Goal: Check status

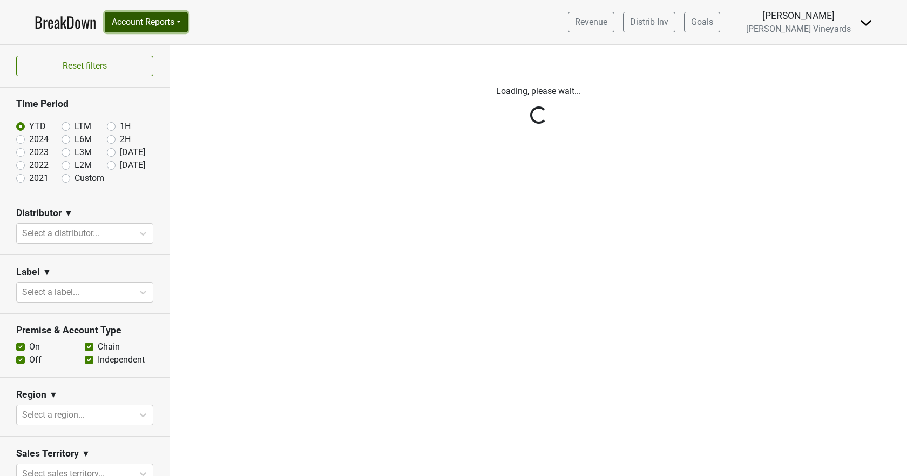
click at [131, 15] on button "Account Reports" at bounding box center [146, 22] width 83 height 21
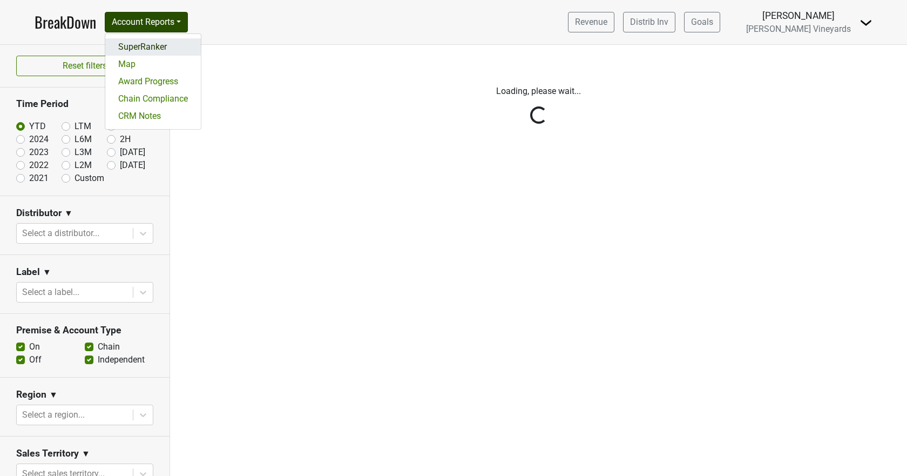
click at [144, 49] on link "SuperRanker" at bounding box center [153, 46] width 96 height 17
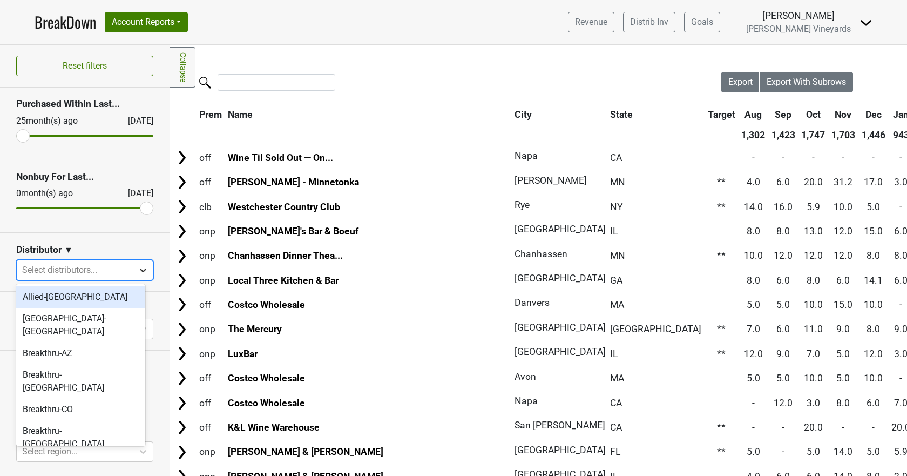
click at [140, 270] on icon at bounding box center [143, 270] width 6 height 4
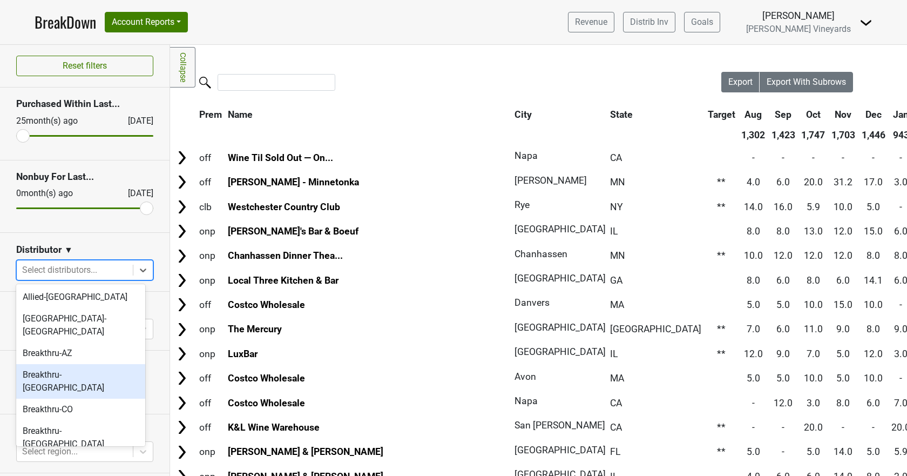
click at [68, 364] on div "Breakthru-[GEOGRAPHIC_DATA]" at bounding box center [80, 381] width 129 height 35
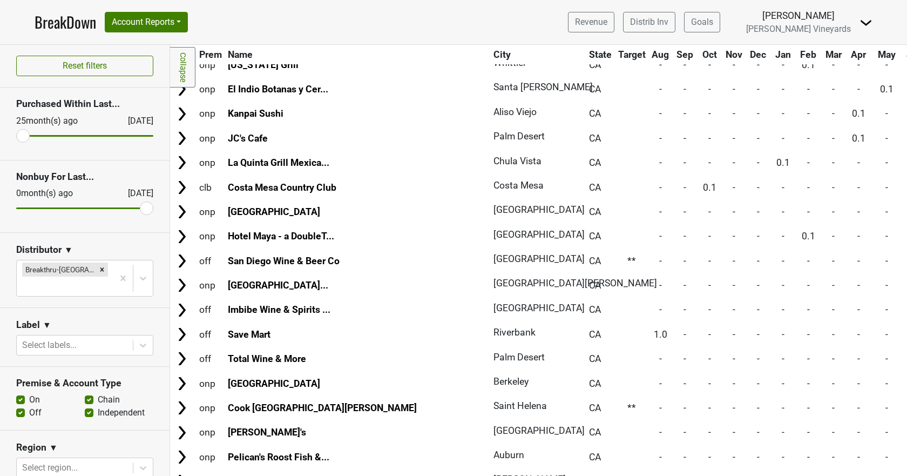
scroll to position [5839, 0]
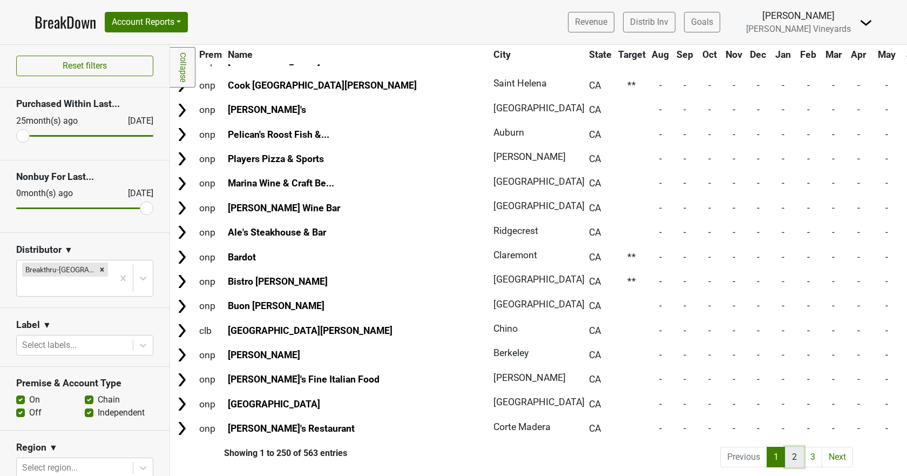
click at [785, 447] on link "2" at bounding box center [794, 457] width 19 height 21
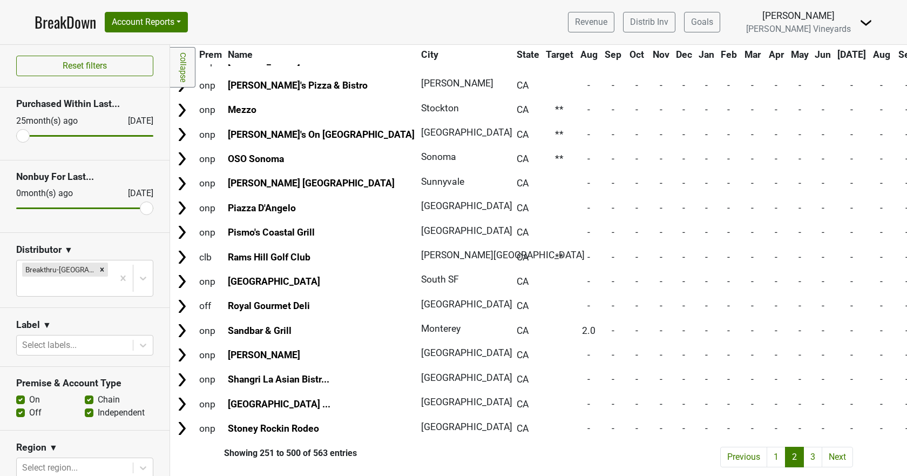
click at [785, 447] on link "2" at bounding box center [794, 457] width 19 height 21
click at [805, 447] on link "3" at bounding box center [813, 457] width 19 height 21
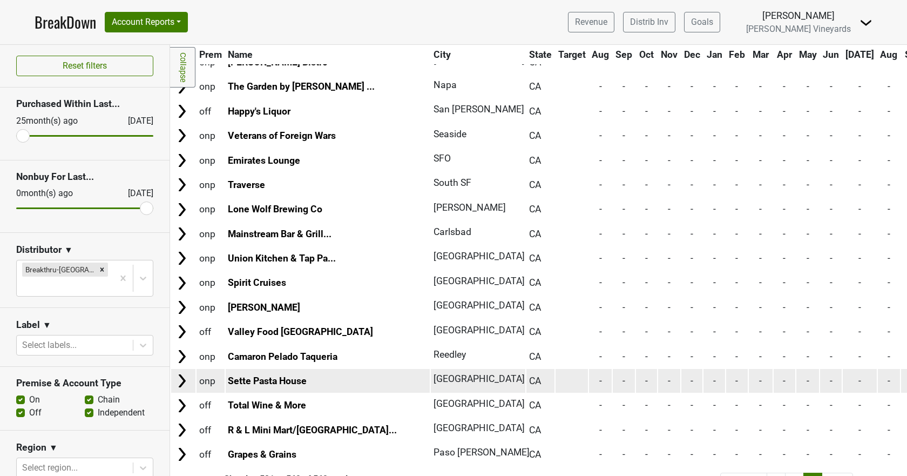
scroll to position [1257, 0]
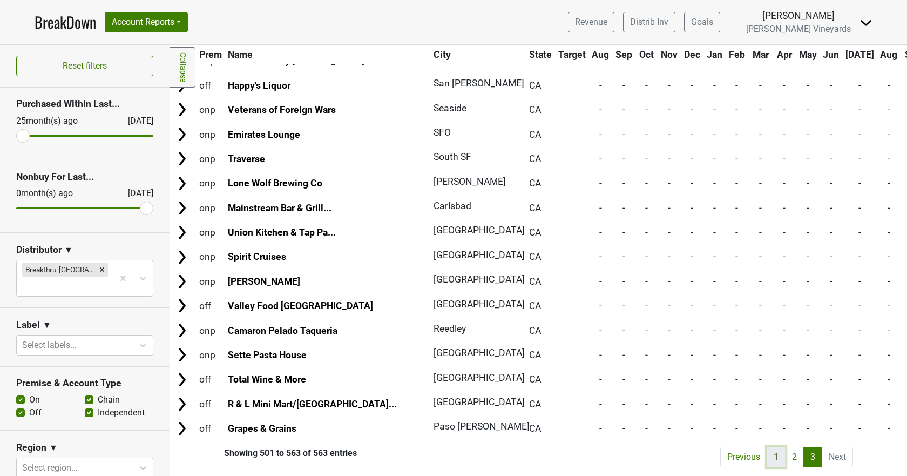
click at [770, 450] on link "1" at bounding box center [776, 457] width 19 height 21
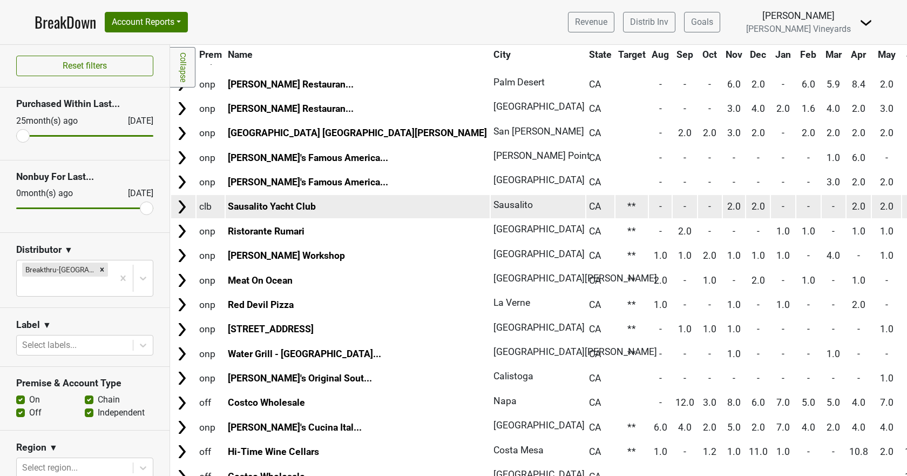
scroll to position [270, 0]
